Goal: Entertainment & Leisure: Consume media (video, audio)

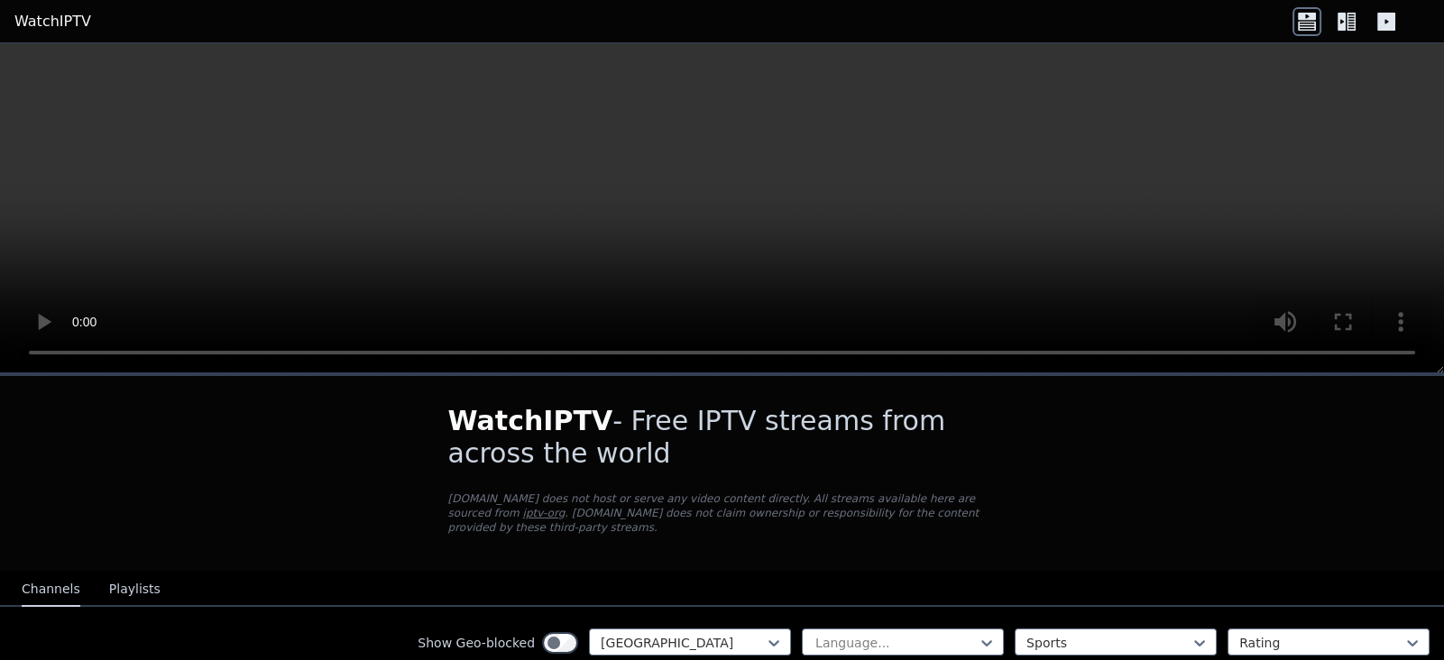
click at [1344, 23] on icon at bounding box center [1342, 22] width 8 height 18
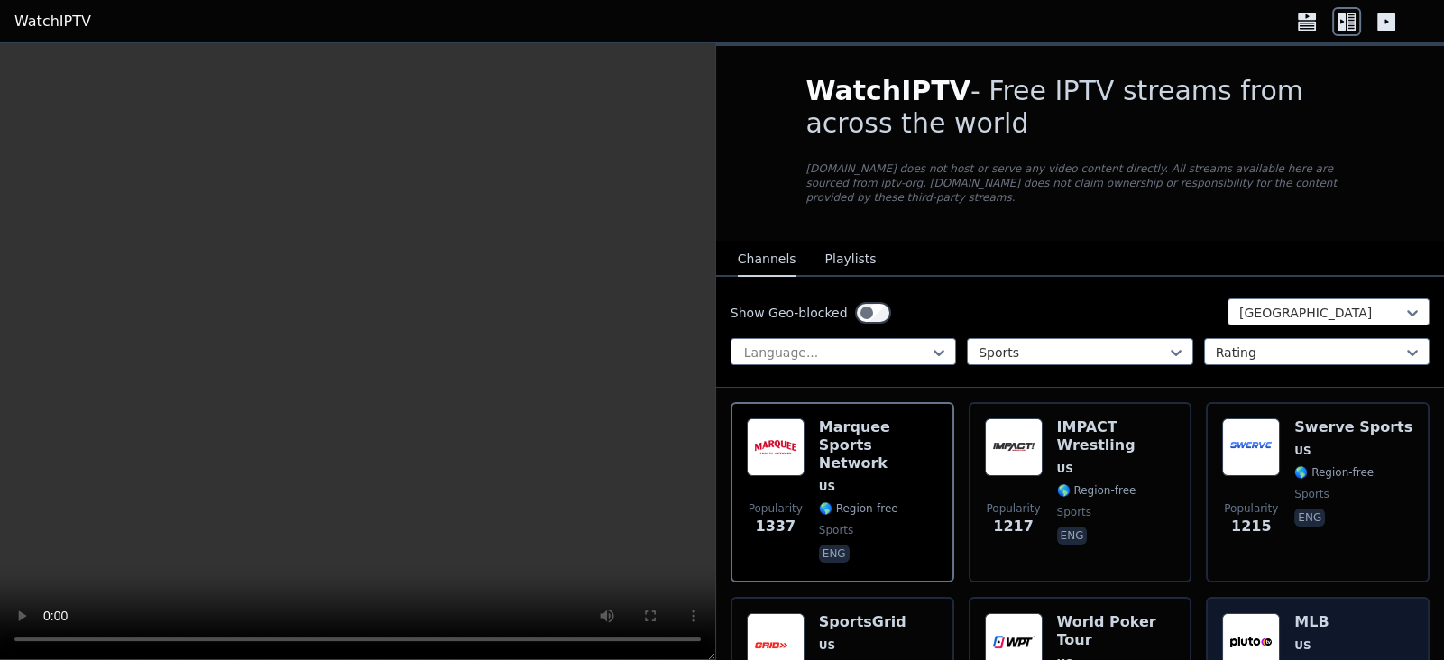
click at [1353, 613] on h6 "MLB" at bounding box center [1334, 622] width 79 height 18
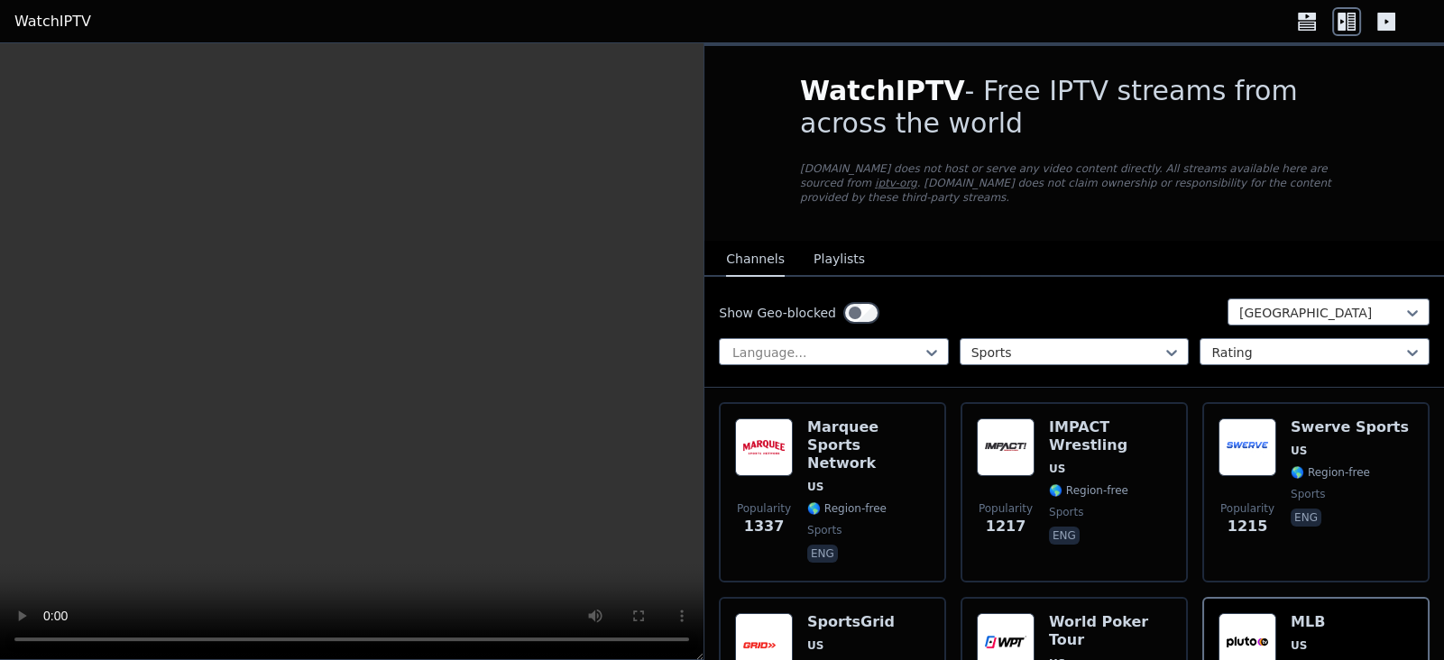
click at [340, 379] on video at bounding box center [352, 351] width 704 height 617
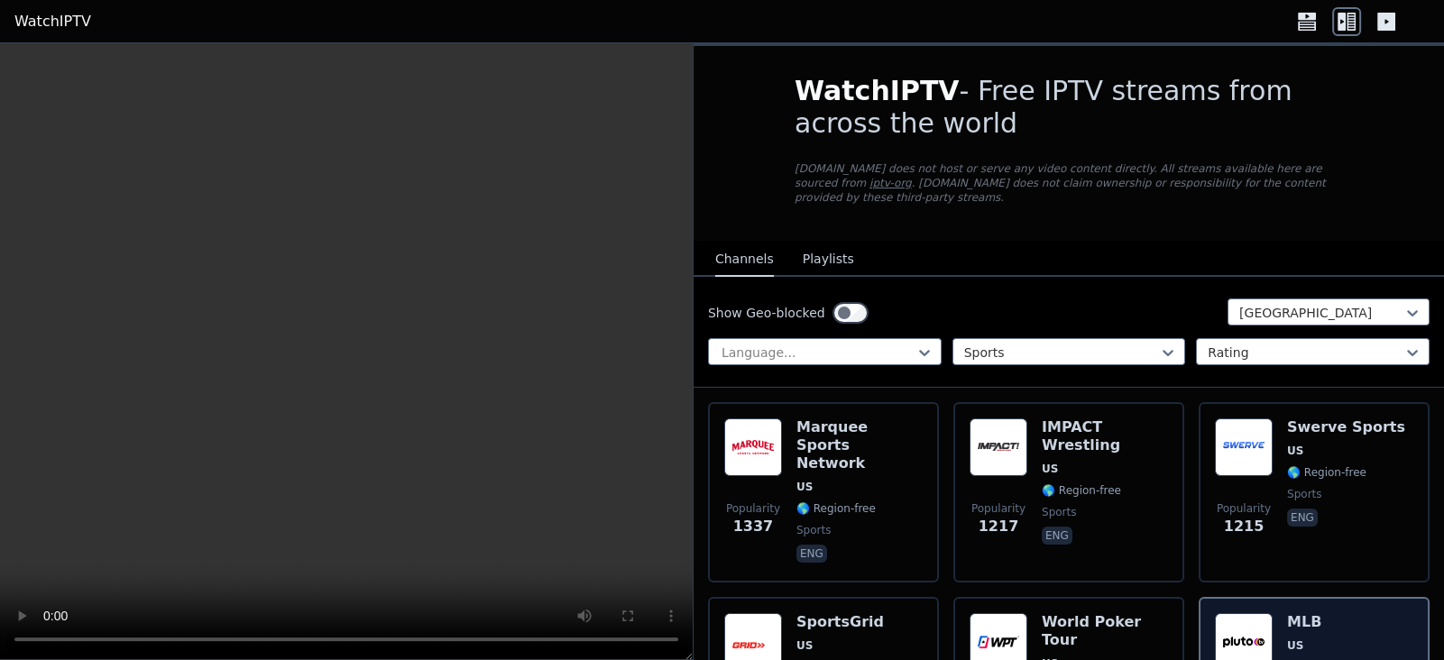
scroll to position [148, 0]
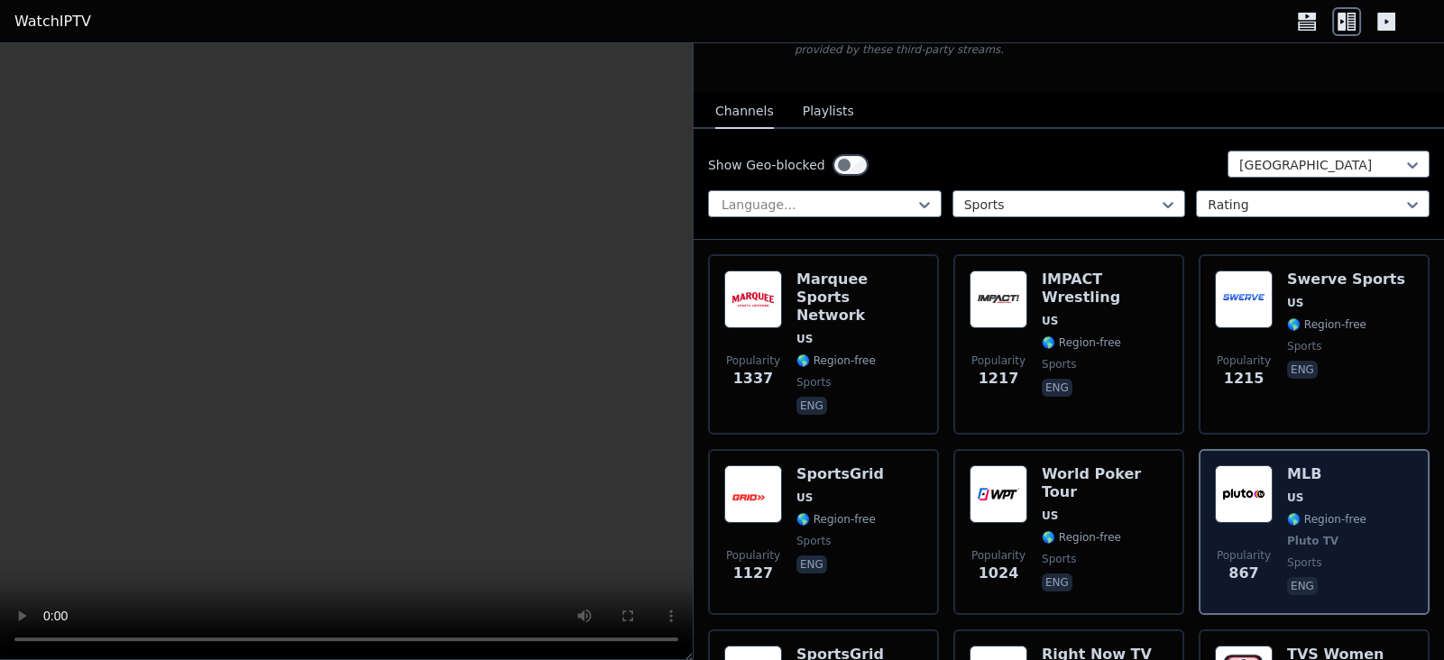
click at [1325, 512] on span "🌎 Region-free" at bounding box center [1326, 519] width 79 height 14
click at [1270, 549] on span "Popularity 867" at bounding box center [1244, 567] width 58 height 58
click at [1367, 521] on div "Popularity 867 MLB US 🌎 Region-free Pluto TV sports eng" at bounding box center [1314, 532] width 198 height 134
drag, startPoint x: 1363, startPoint y: 512, endPoint x: 1341, endPoint y: 549, distance: 44.1
click at [1341, 549] on div "Popularity 867 MLB US 🌎 Region-free Pluto TV sports eng" at bounding box center [1314, 532] width 198 height 134
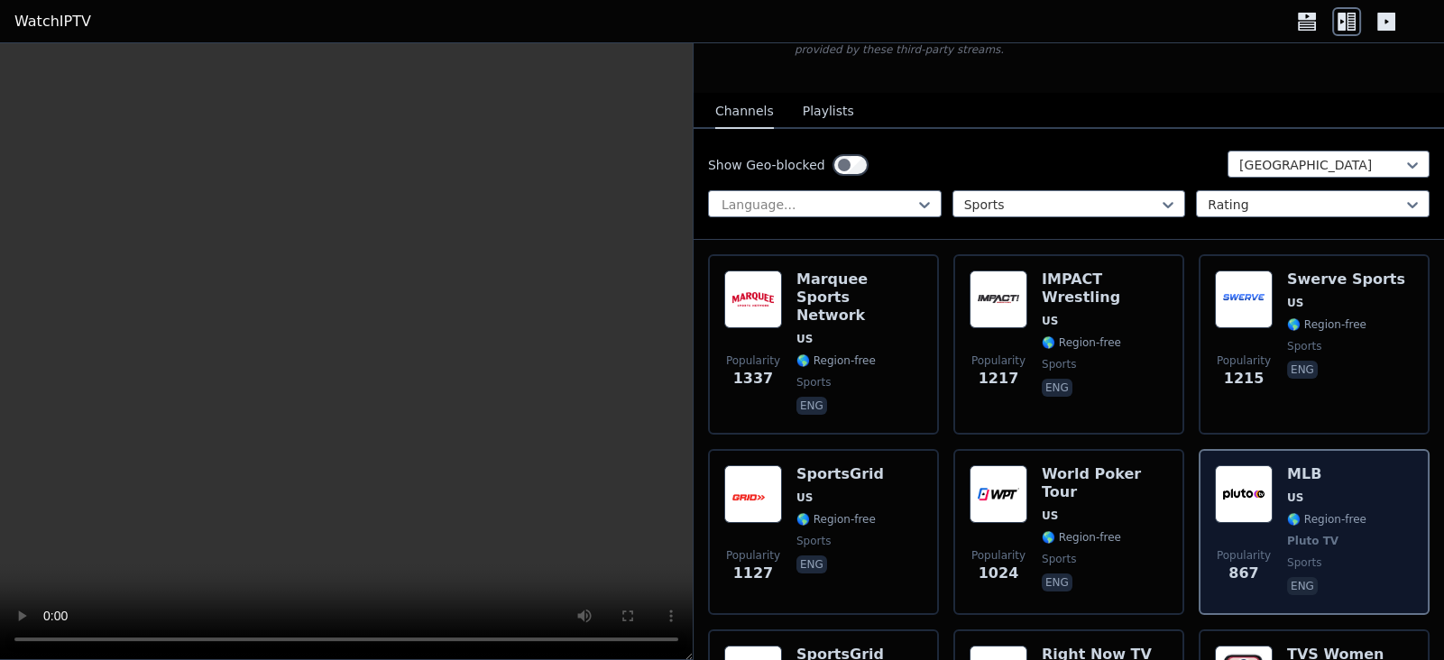
click at [1341, 556] on span "sports" at bounding box center [1326, 563] width 79 height 14
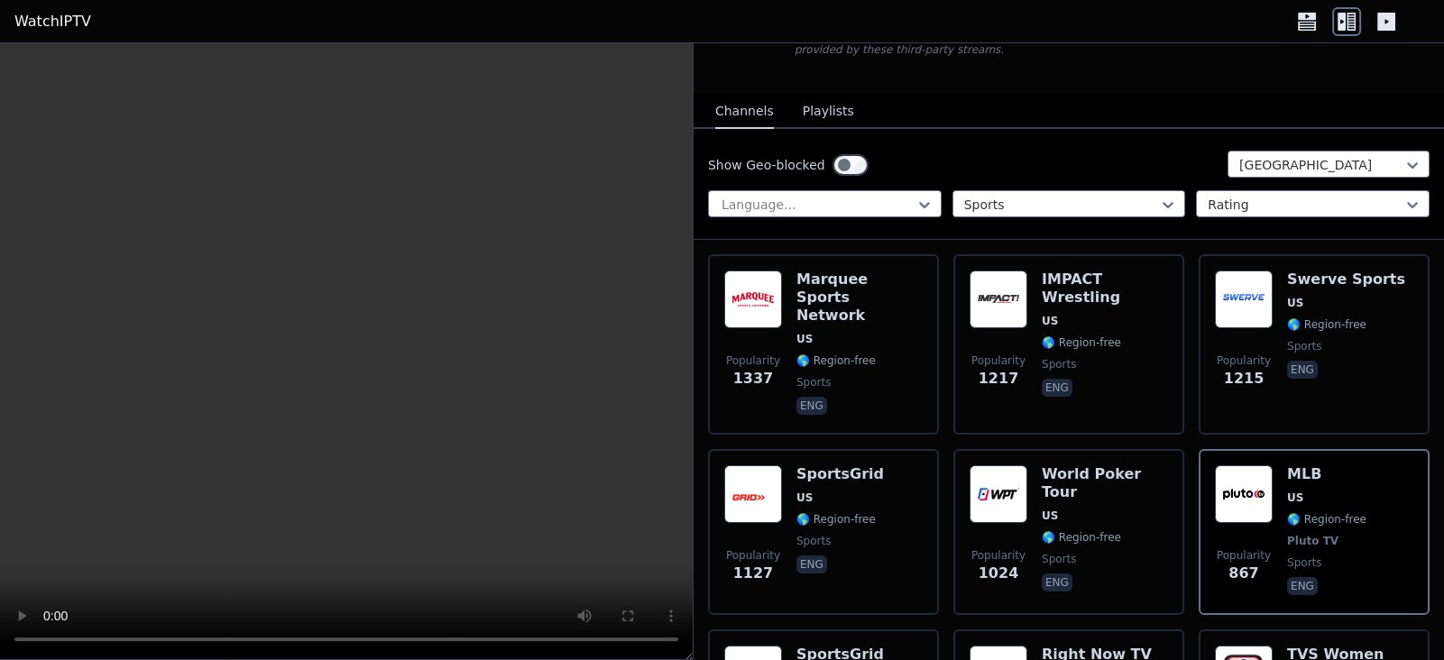
click at [239, 438] on video at bounding box center [346, 351] width 693 height 617
